Goal: Find contact information: Find contact information

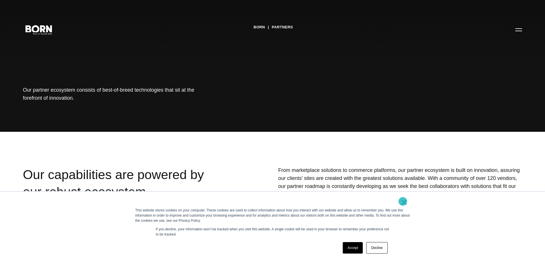
click at [403, 201] on link "×" at bounding box center [404, 201] width 7 height 5
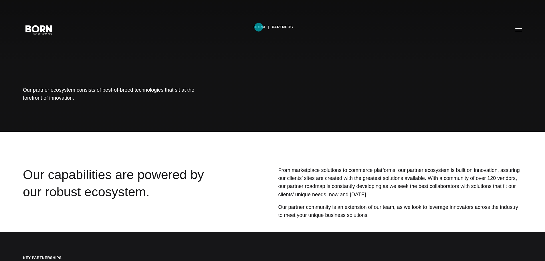
click at [259, 27] on link "BORN" at bounding box center [258, 27] width 11 height 9
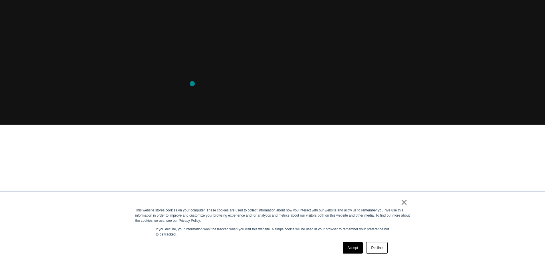
scroll to position [143, 0]
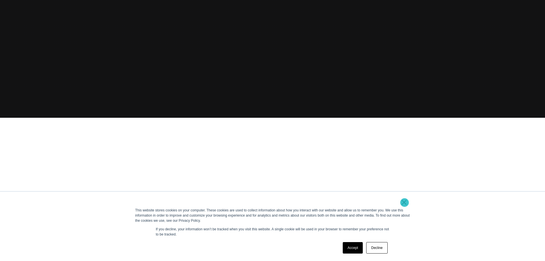
click at [405, 202] on link "×" at bounding box center [404, 201] width 7 height 5
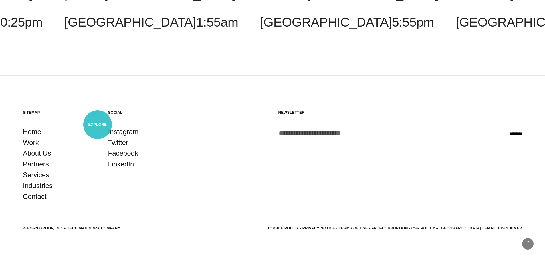
scroll to position [1804, 0]
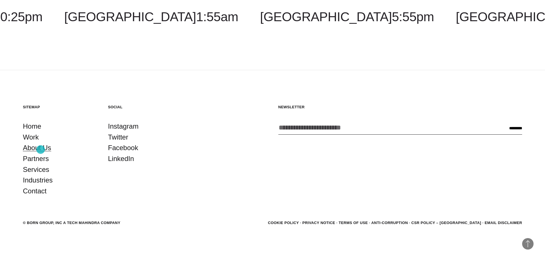
click at [41, 149] on link "About Us" at bounding box center [37, 147] width 28 height 11
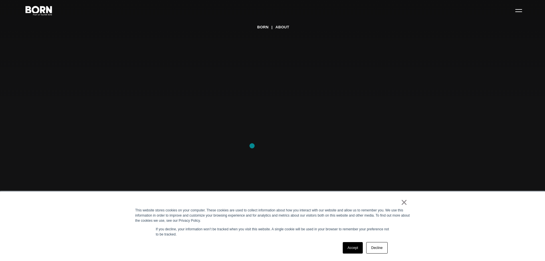
scroll to position [29, 0]
click at [405, 201] on link "×" at bounding box center [404, 201] width 7 height 5
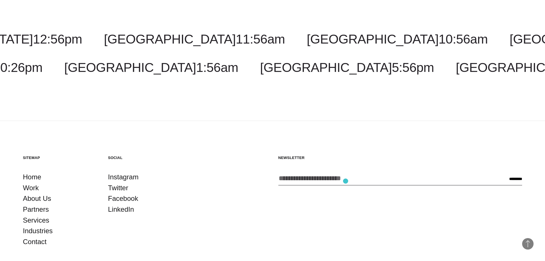
scroll to position [2168, 0]
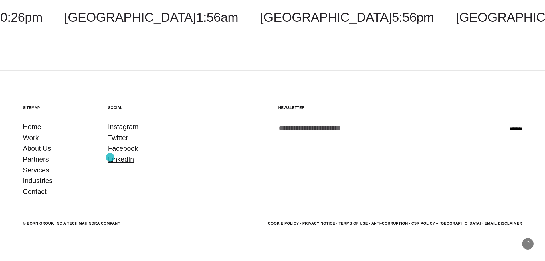
click at [110, 157] on link "LinkedIn" at bounding box center [121, 159] width 26 height 11
